Goal: Use online tool/utility: Utilize a website feature to perform a specific function

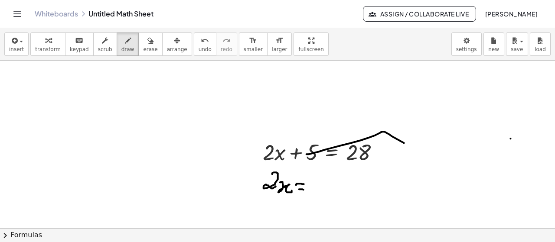
drag, startPoint x: 307, startPoint y: 154, endPoint x: 419, endPoint y: 151, distance: 112.8
click at [18, 51] on span "insert" at bounding box center [16, 49] width 15 height 6
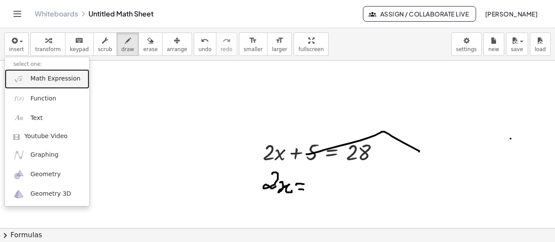
click at [44, 80] on span "Math Expression" at bounding box center [55, 79] width 50 height 9
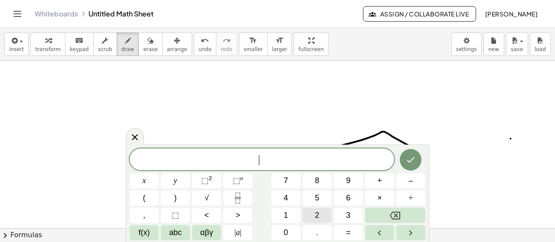
click at [317, 217] on span "2" at bounding box center [317, 216] width 4 height 12
click at [381, 200] on span "×" at bounding box center [379, 199] width 5 height 12
click at [385, 201] on button "×" at bounding box center [379, 198] width 29 height 15
click at [383, 187] on button "+" at bounding box center [379, 180] width 29 height 15
click at [397, 219] on icon "Backspace" at bounding box center [395, 216] width 10 height 10
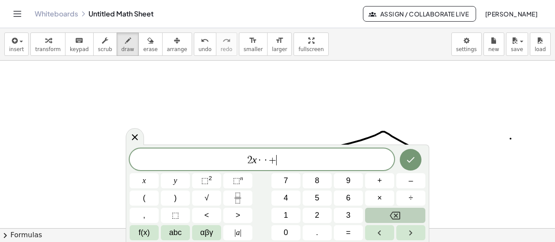
click at [398, 218] on icon "Backspace" at bounding box center [395, 216] width 10 height 10
click at [398, 218] on icon "Backspace" at bounding box center [395, 216] width 10 height 8
click at [384, 199] on button "×" at bounding box center [379, 198] width 29 height 15
click at [388, 218] on button "Backspace" at bounding box center [395, 215] width 60 height 15
click at [413, 201] on span "÷" at bounding box center [411, 199] width 4 height 12
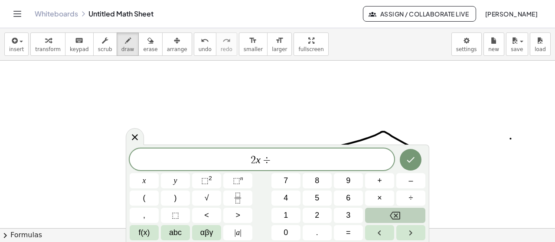
click at [390, 216] on icon "Backspace" at bounding box center [395, 216] width 10 height 10
click at [376, 185] on button "+" at bounding box center [379, 180] width 29 height 15
click at [349, 237] on span "=" at bounding box center [348, 233] width 5 height 12
click at [289, 219] on button "1" at bounding box center [285, 215] width 29 height 15
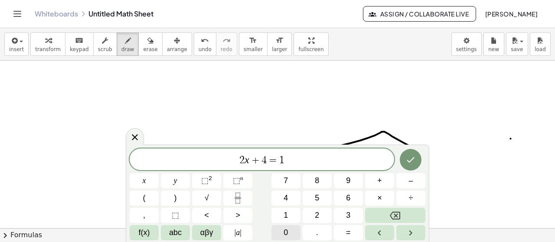
click at [284, 238] on span "0" at bounding box center [286, 233] width 4 height 12
click at [407, 165] on button "Done" at bounding box center [411, 160] width 22 height 22
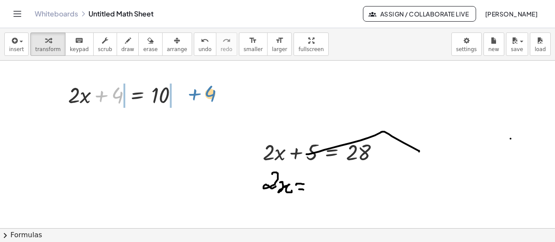
drag, startPoint x: 116, startPoint y: 99, endPoint x: 209, endPoint y: 97, distance: 93.3
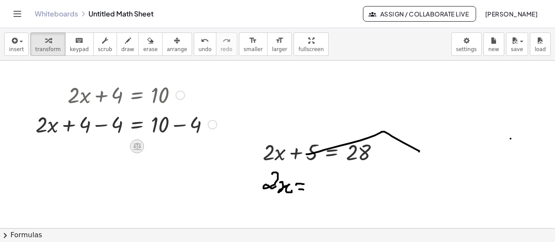
click at [140, 150] on icon at bounding box center [137, 146] width 8 height 7
click at [176, 149] on div at bounding box center [172, 147] width 14 height 14
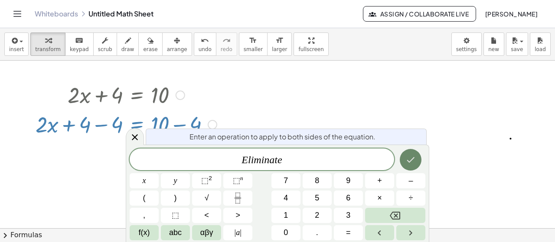
click at [410, 162] on icon "Done" at bounding box center [411, 160] width 8 height 6
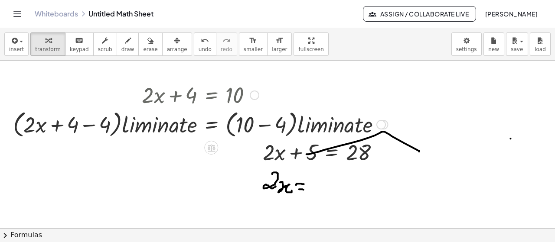
click at [90, 122] on div at bounding box center [201, 124] width 384 height 33
click at [174, 129] on div at bounding box center [244, 124] width 298 height 33
click at [115, 127] on div at bounding box center [244, 124] width 298 height 33
click at [279, 124] on div at bounding box center [244, 124] width 298 height 33
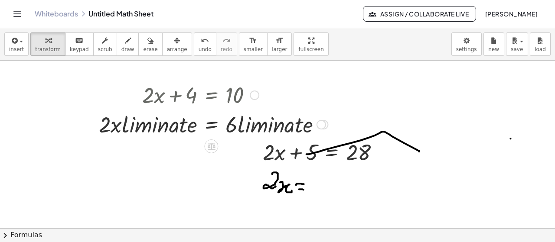
click at [258, 118] on div at bounding box center [214, 123] width 238 height 29
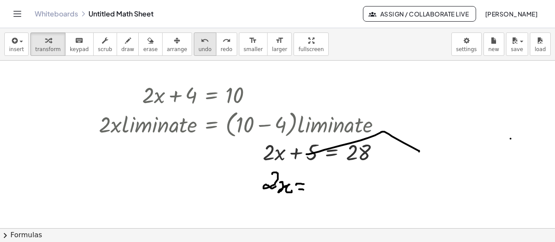
click at [194, 46] on button "undo undo" at bounding box center [205, 44] width 23 height 23
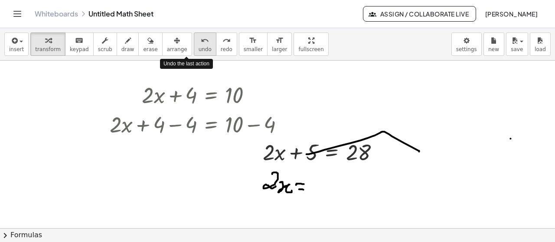
click at [194, 46] on button "undo undo" at bounding box center [205, 44] width 23 height 23
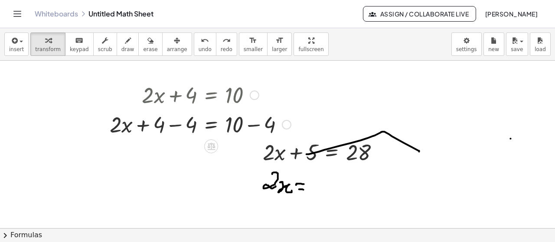
click at [154, 127] on div at bounding box center [200, 123] width 190 height 29
click at [160, 125] on div at bounding box center [200, 123] width 190 height 29
click at [115, 127] on div at bounding box center [200, 123] width 190 height 29
click at [190, 117] on div at bounding box center [200, 123] width 190 height 29
click at [192, 124] on div at bounding box center [216, 123] width 158 height 29
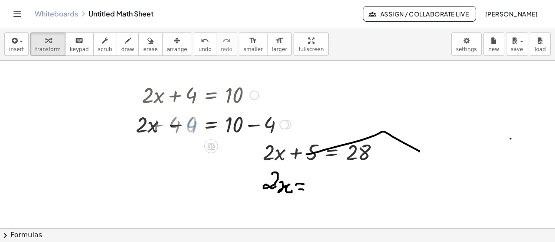
click at [193, 125] on div at bounding box center [216, 123] width 158 height 29
click at [266, 121] on div at bounding box center [216, 123] width 158 height 29
click at [194, 133] on div at bounding box center [200, 123] width 126 height 29
click at [180, 124] on div at bounding box center [200, 123] width 126 height 29
click at [229, 129] on div at bounding box center [200, 123] width 126 height 29
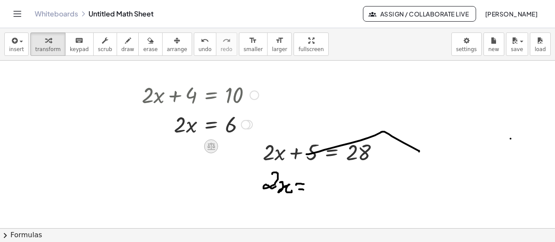
click at [210, 150] on div at bounding box center [211, 147] width 14 height 14
click at [228, 148] on span "÷" at bounding box center [228, 146] width 5 height 13
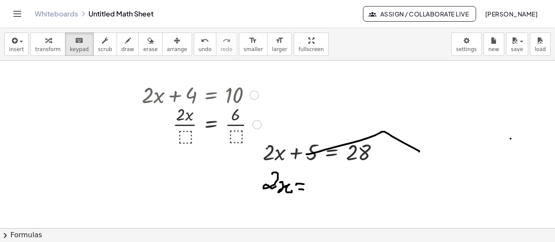
click at [187, 137] on div at bounding box center [201, 123] width 128 height 43
click at [183, 136] on div at bounding box center [201, 123] width 128 height 43
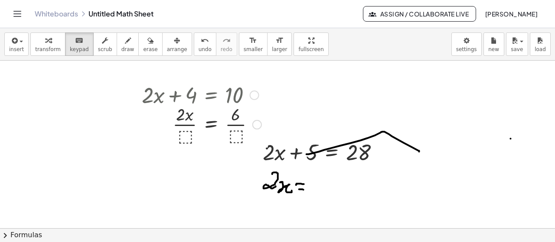
click at [181, 124] on div at bounding box center [201, 123] width 128 height 43
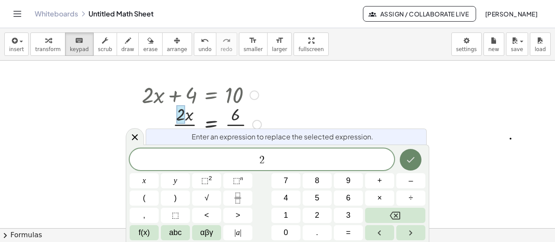
click at [412, 162] on icon "Done" at bounding box center [410, 160] width 10 height 10
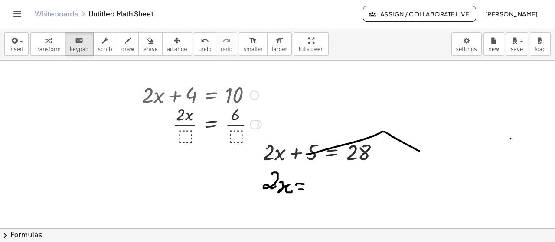
drag, startPoint x: 181, startPoint y: 116, endPoint x: 181, endPoint y: 135, distance: 18.6
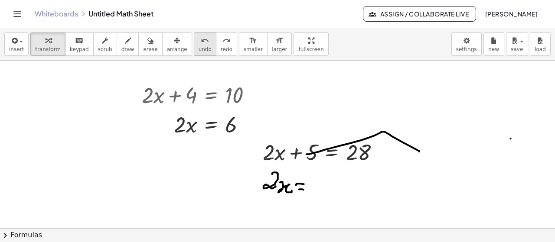
click at [201, 43] on icon "undo" at bounding box center [205, 41] width 8 height 10
drag, startPoint x: 180, startPoint y: 127, endPoint x: 238, endPoint y: 137, distance: 58.5
click at [184, 135] on div at bounding box center [200, 123] width 126 height 43
click at [233, 129] on div at bounding box center [200, 123] width 126 height 43
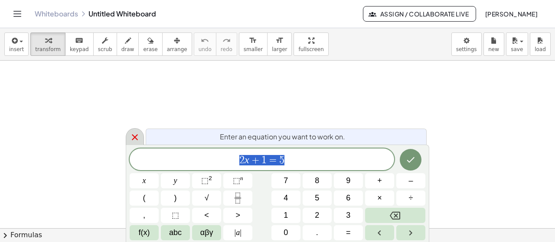
click at [133, 137] on icon at bounding box center [135, 137] width 10 height 10
